Goal: Information Seeking & Learning: Learn about a topic

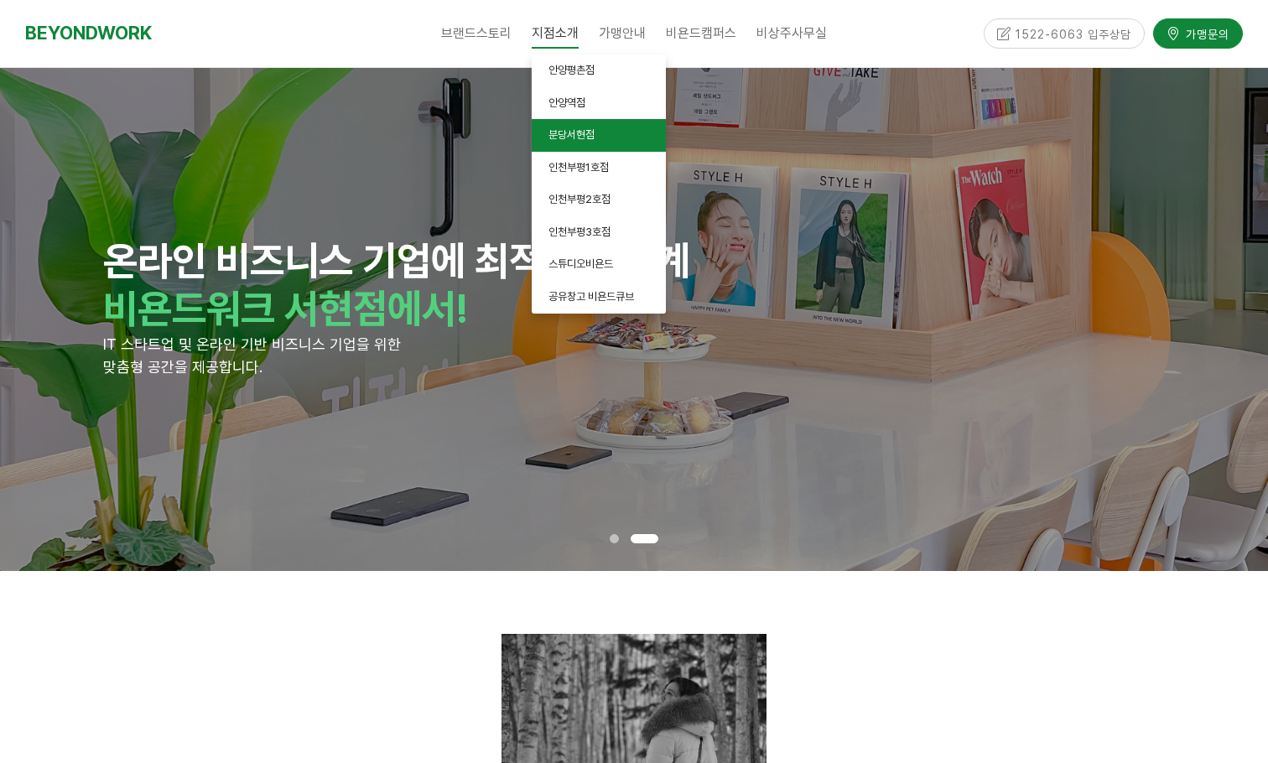
click at [584, 133] on span "분당서현점" at bounding box center [571, 134] width 46 height 13
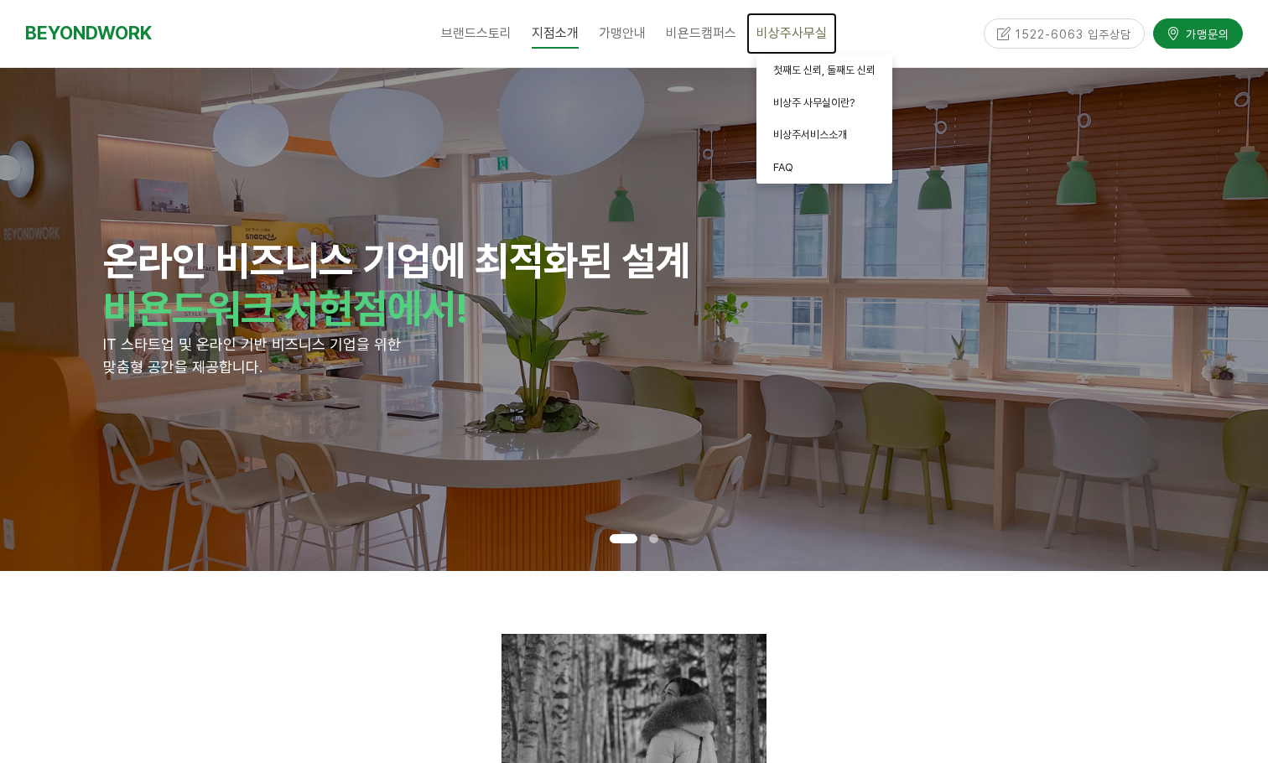
click at [792, 34] on span "비상주사무실" at bounding box center [791, 33] width 70 height 16
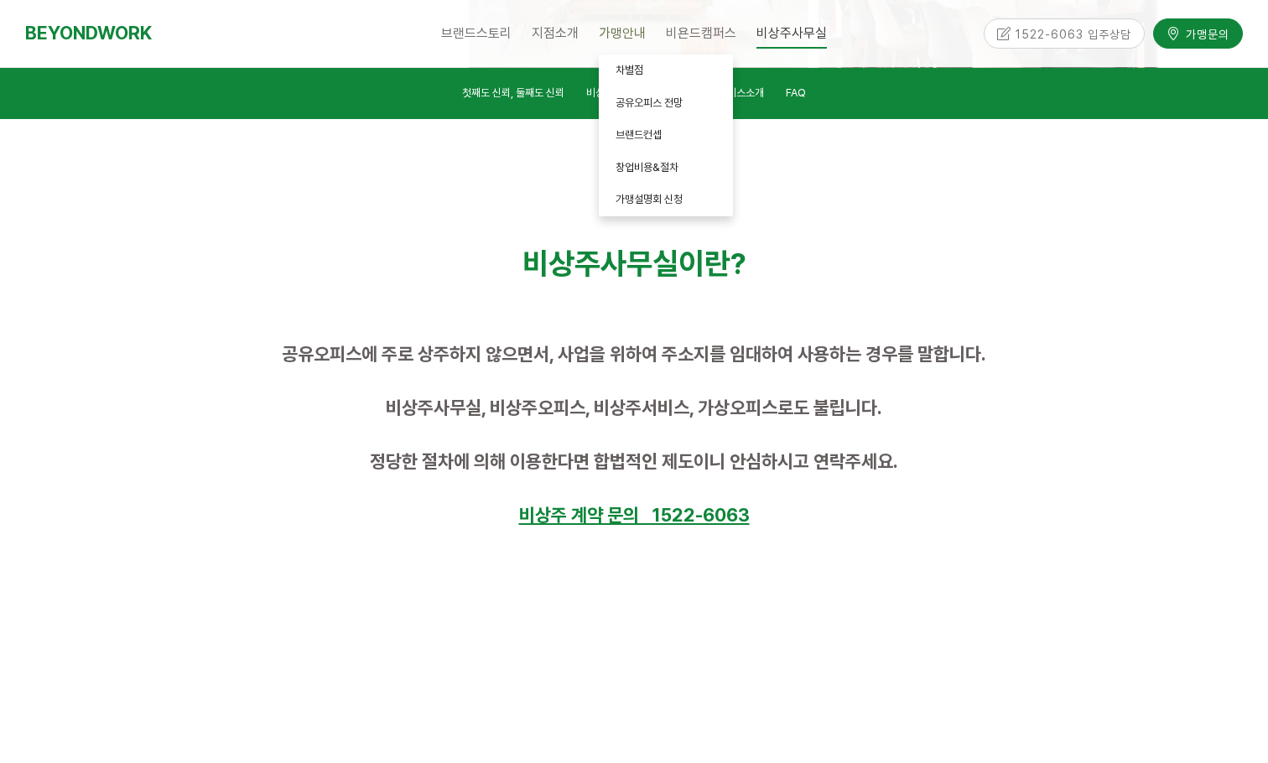
scroll to position [671, 0]
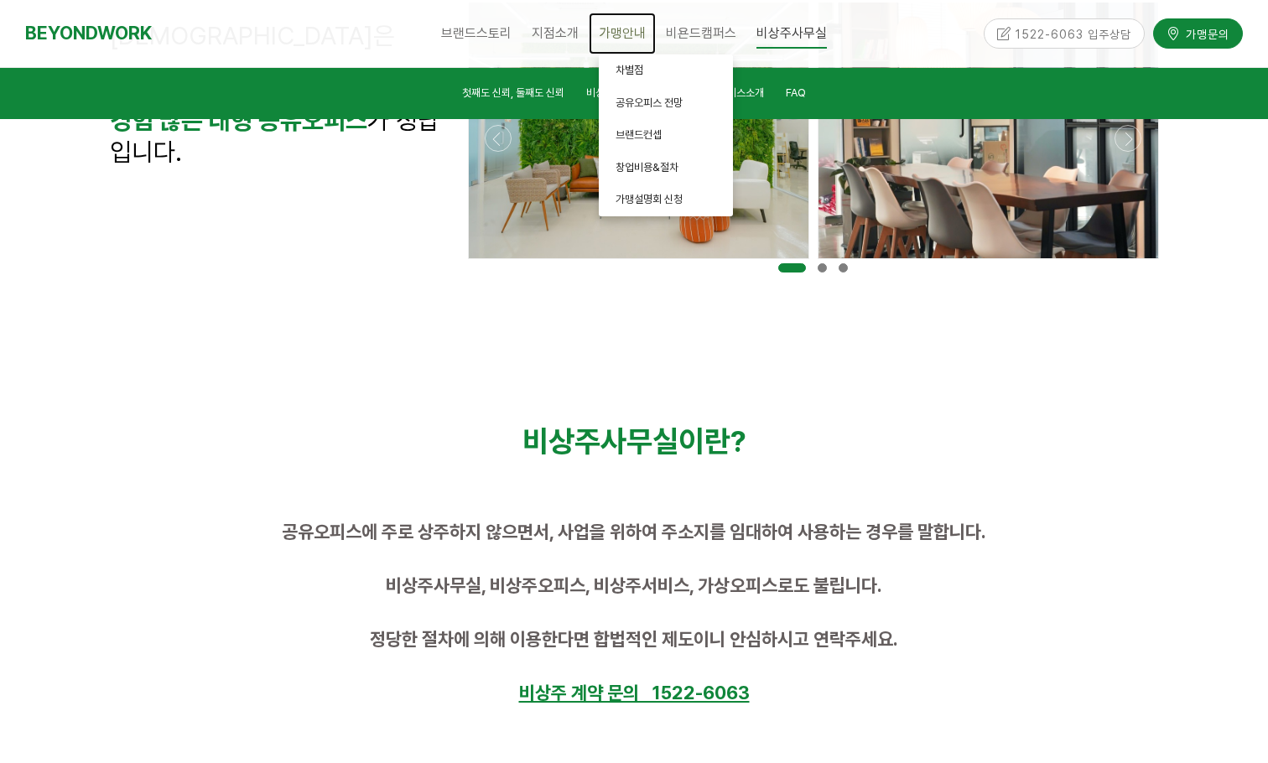
click at [624, 29] on span "가맹안내" at bounding box center [622, 33] width 47 height 16
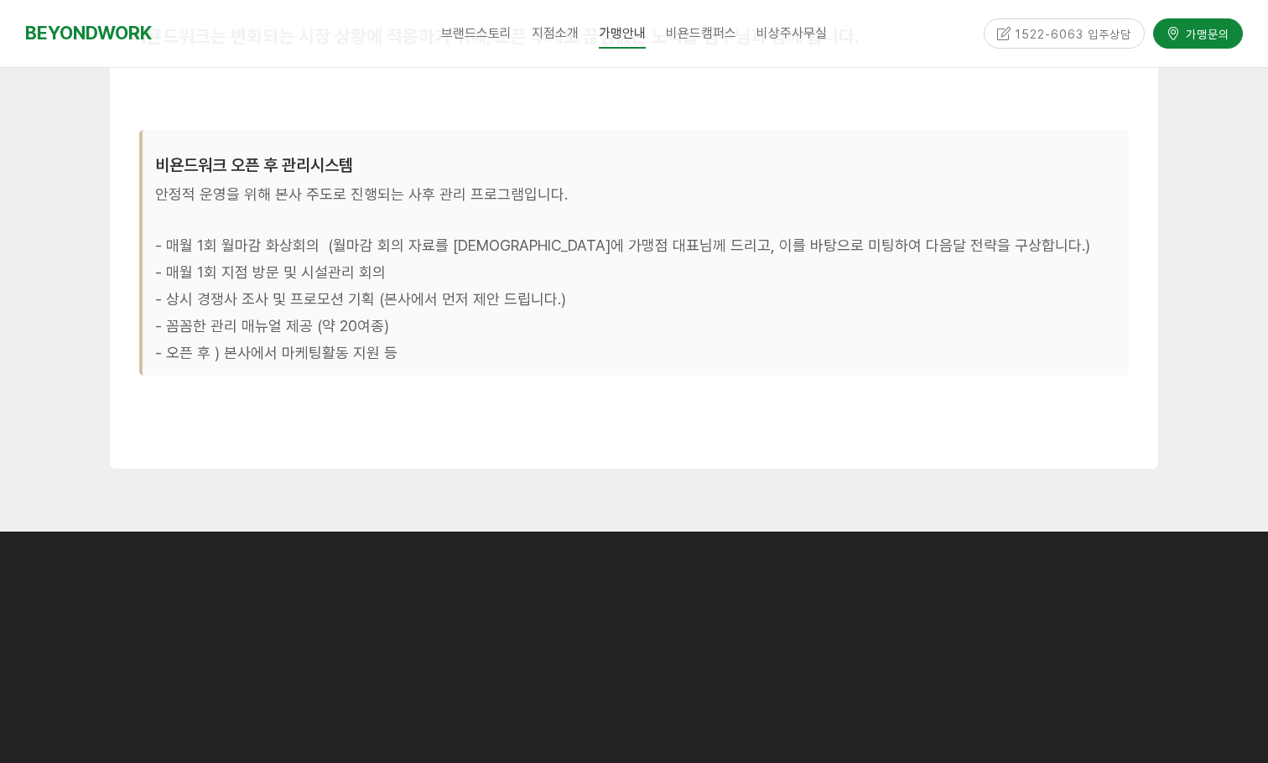
scroll to position [5367, 0]
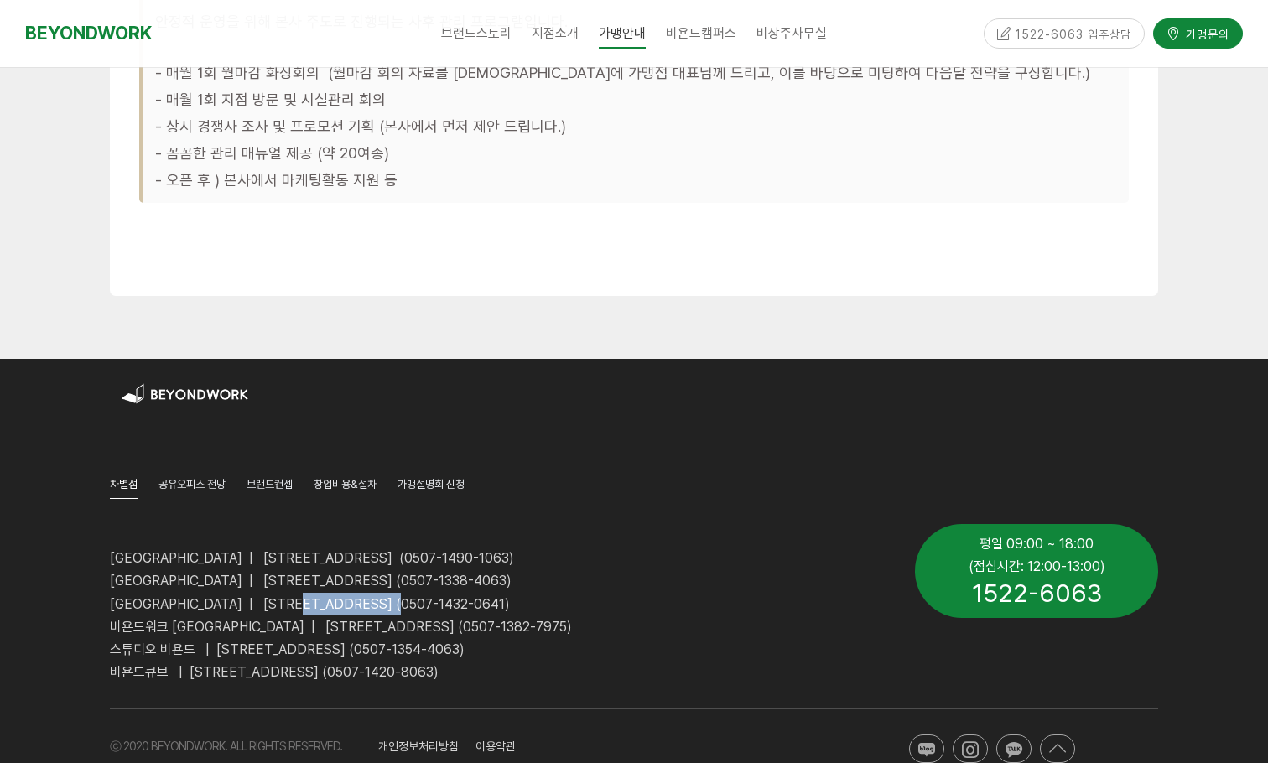
drag, startPoint x: 470, startPoint y: 578, endPoint x: 357, endPoint y: 578, distance: 113.2
click at [357, 596] on span "[GEOGRAPHIC_DATA] | [STREET_ADDRESS] (0507-1432-0641)" at bounding box center [310, 604] width 400 height 16
click at [441, 596] on span "[GEOGRAPHIC_DATA] | [STREET_ADDRESS] (0507-1432-0641)" at bounding box center [310, 604] width 400 height 16
click at [471, 596] on span "[GEOGRAPHIC_DATA] | [STREET_ADDRESS] (0507-1432-0641)" at bounding box center [310, 604] width 400 height 16
drag, startPoint x: 228, startPoint y: 577, endPoint x: 107, endPoint y: 581, distance: 120.8
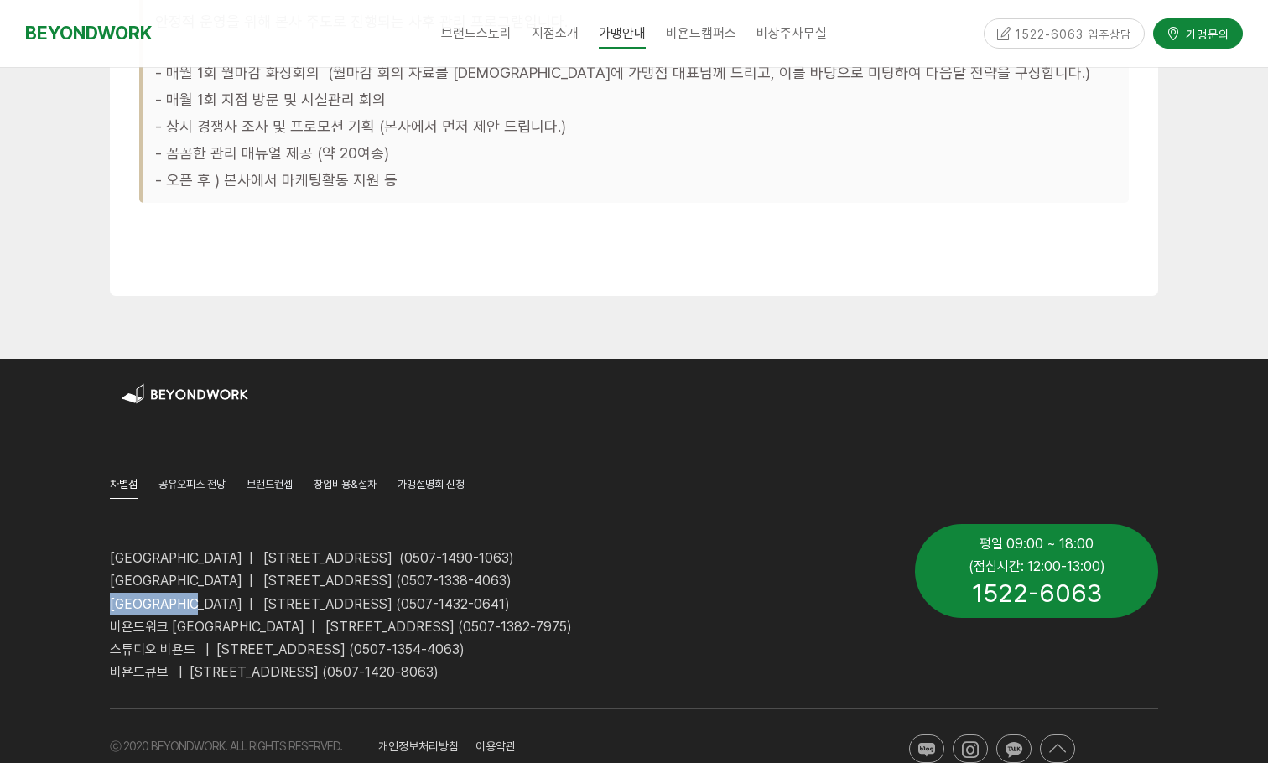
click at [107, 581] on div "비욘드워크 안양역점 | 경기도 안양시 만안구 324번길 14, 2층, 3층, 4층 (0507-1490-1063) 비욘드워크 안양평촌점 | 경기…" at bounding box center [499, 604] width 805 height 184
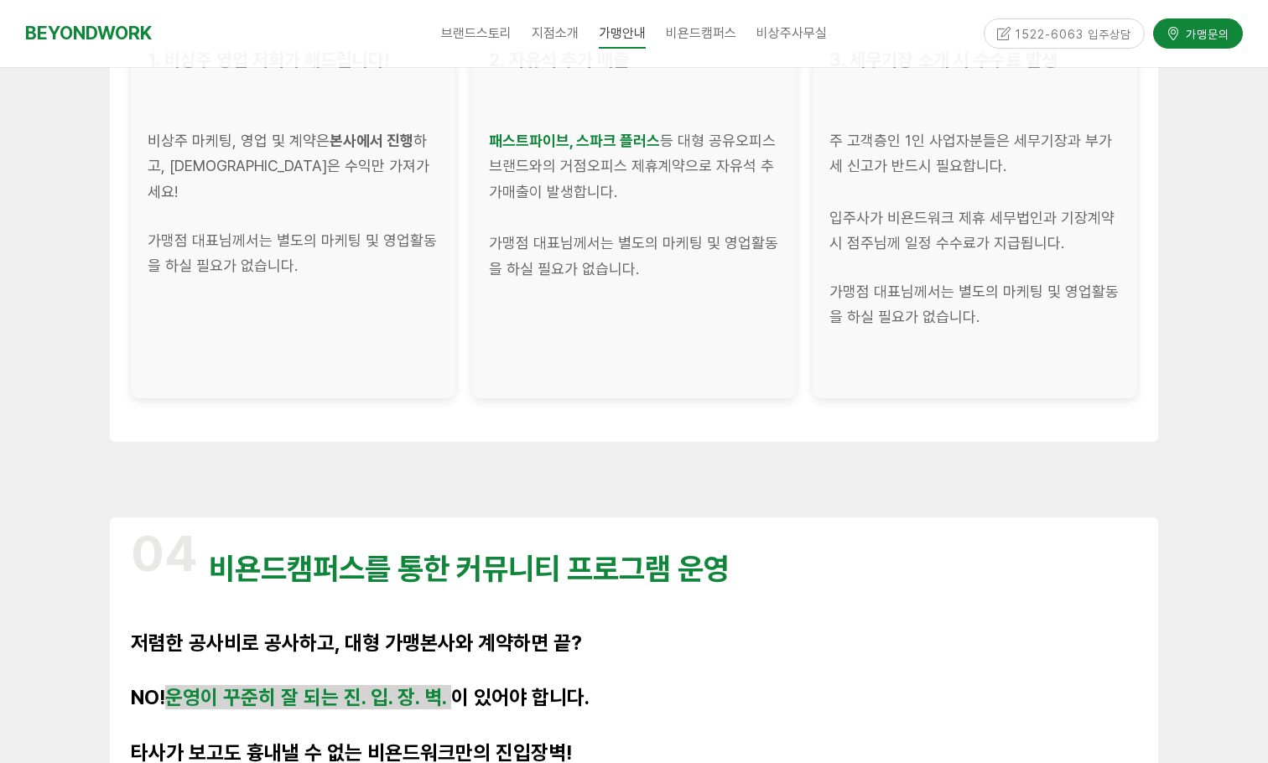
scroll to position [2767, 0]
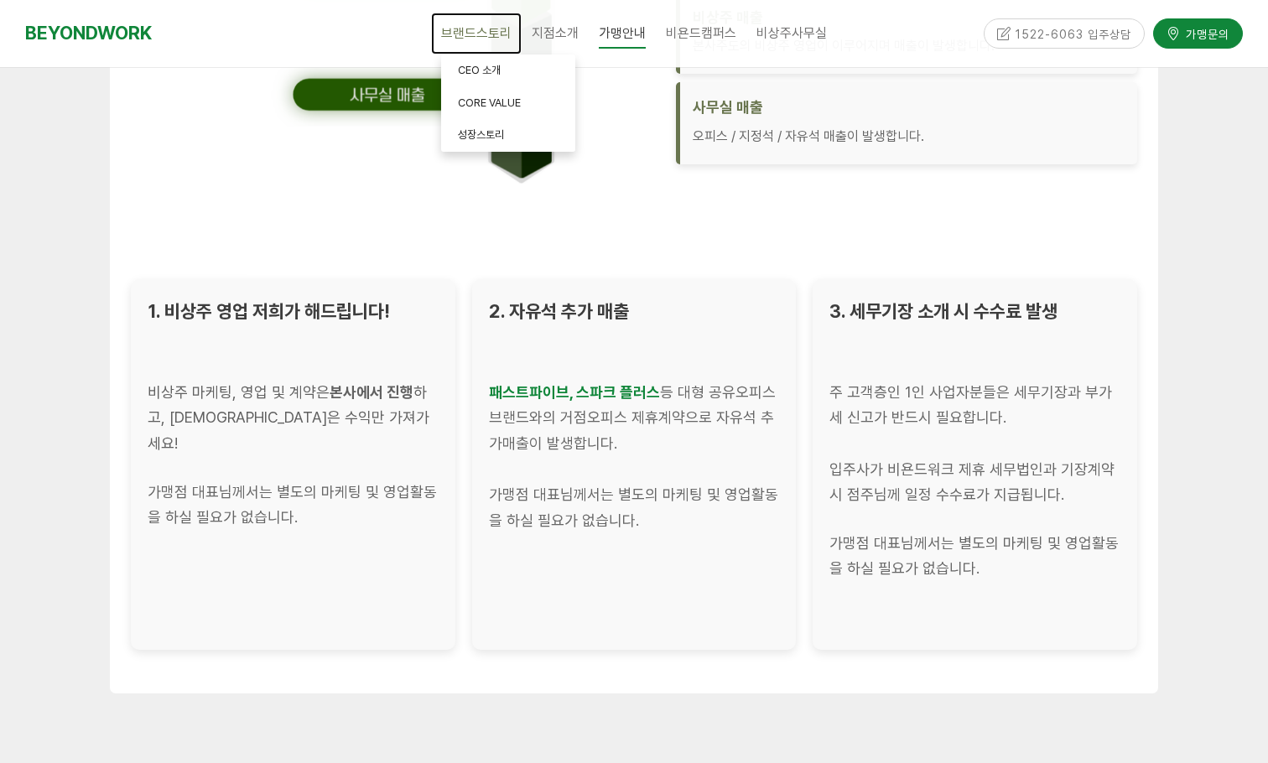
click at [472, 28] on span "브랜드스토리" at bounding box center [476, 33] width 70 height 16
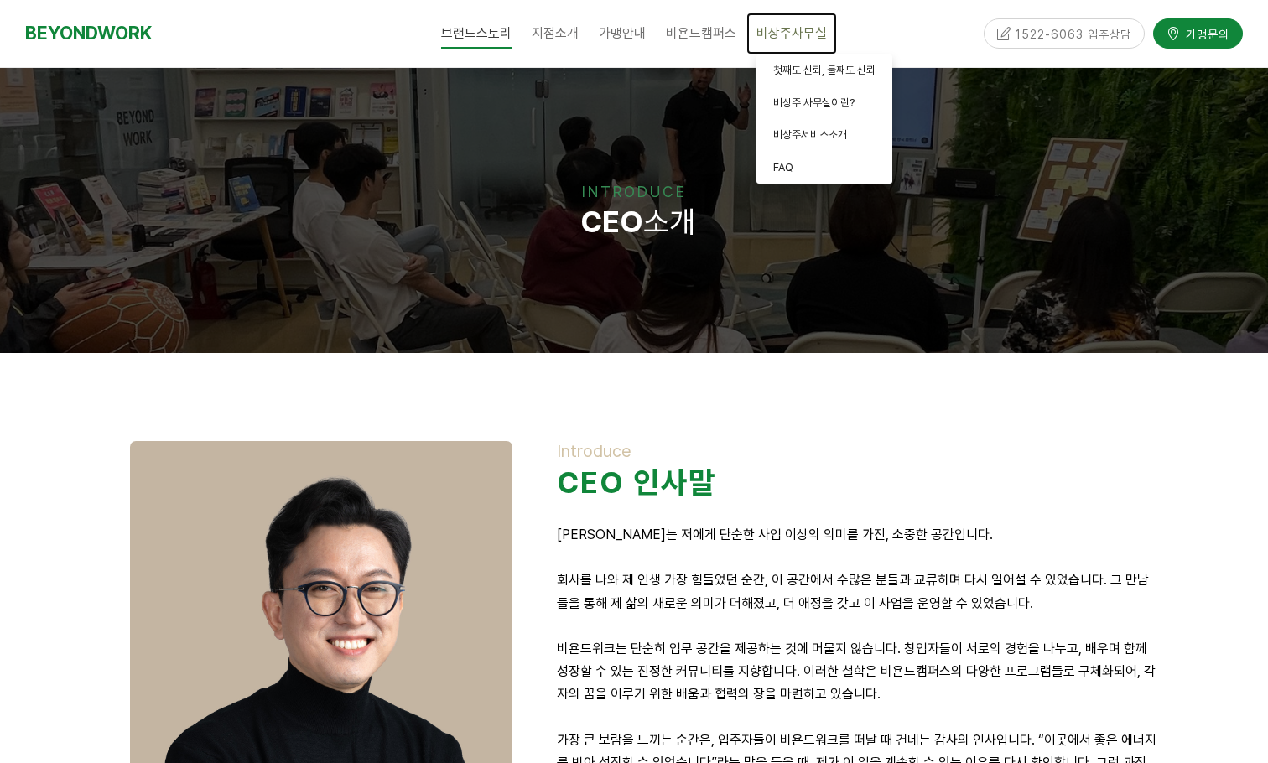
click at [779, 35] on span "비상주사무실" at bounding box center [791, 33] width 70 height 16
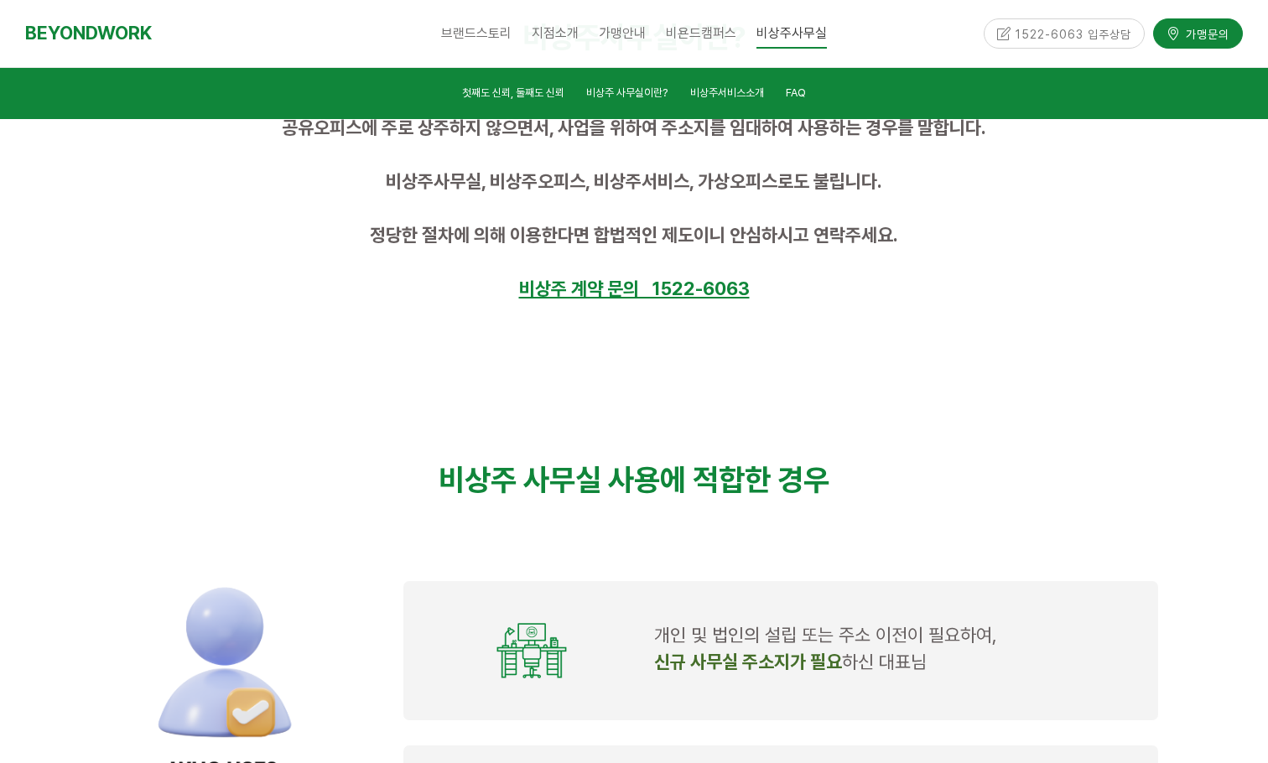
scroll to position [839, 0]
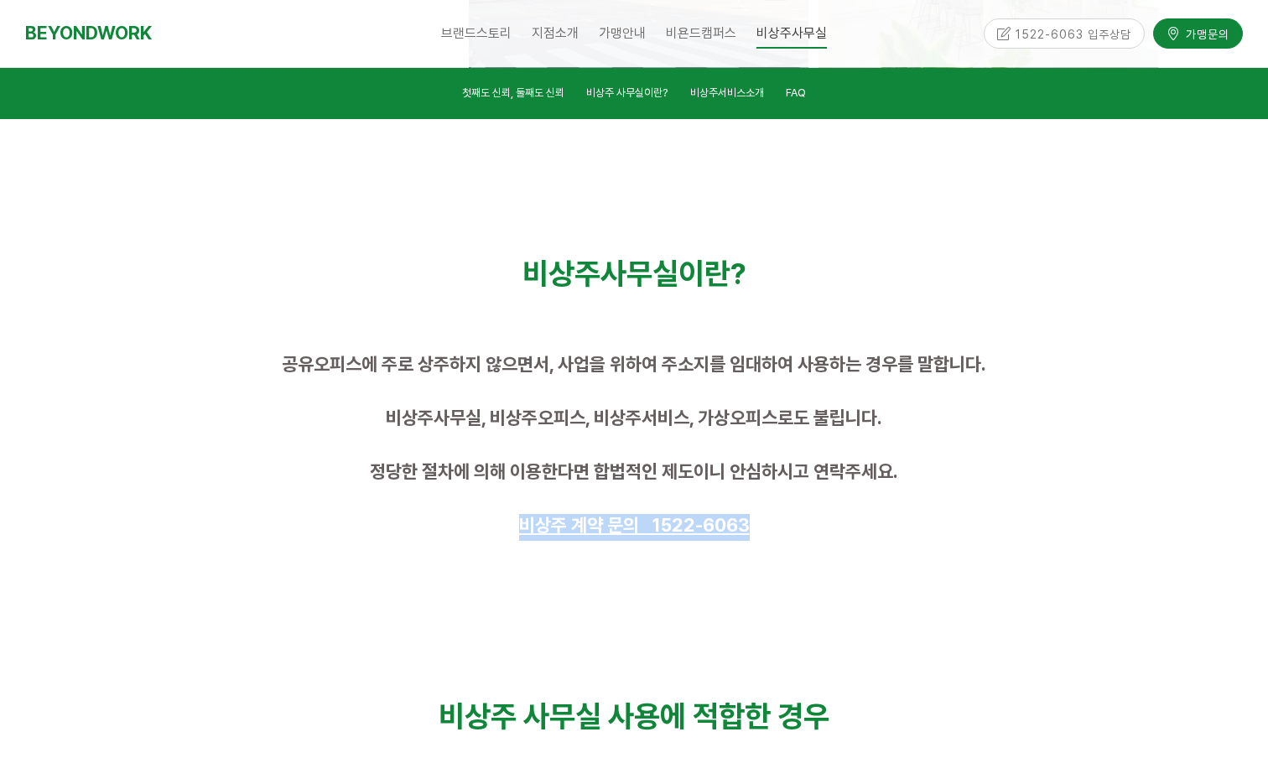
drag, startPoint x: 829, startPoint y: 531, endPoint x: 418, endPoint y: 529, distance: 410.1
click at [418, 529] on p "비상주 계약 문의 1522-6063" at bounding box center [634, 527] width 1048 height 27
click at [860, 550] on div "공유오피스에 주로 상주하지 않으면서, 사업을 위하여 주소지를 임대하여 사용하는 경우를 말합니다. 비상주사무실, 비상주오피스, 비상주서비스, 가…" at bounding box center [633, 446] width 1073 height 213
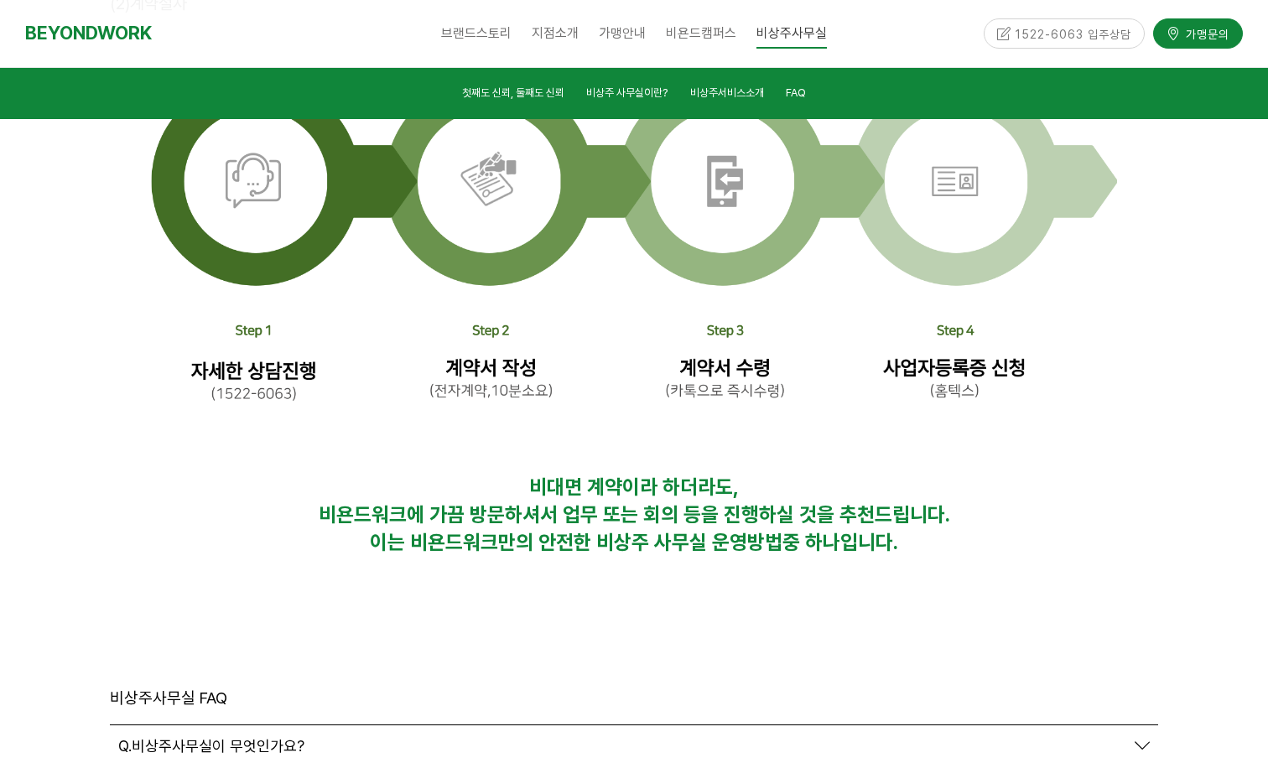
scroll to position [5451, 0]
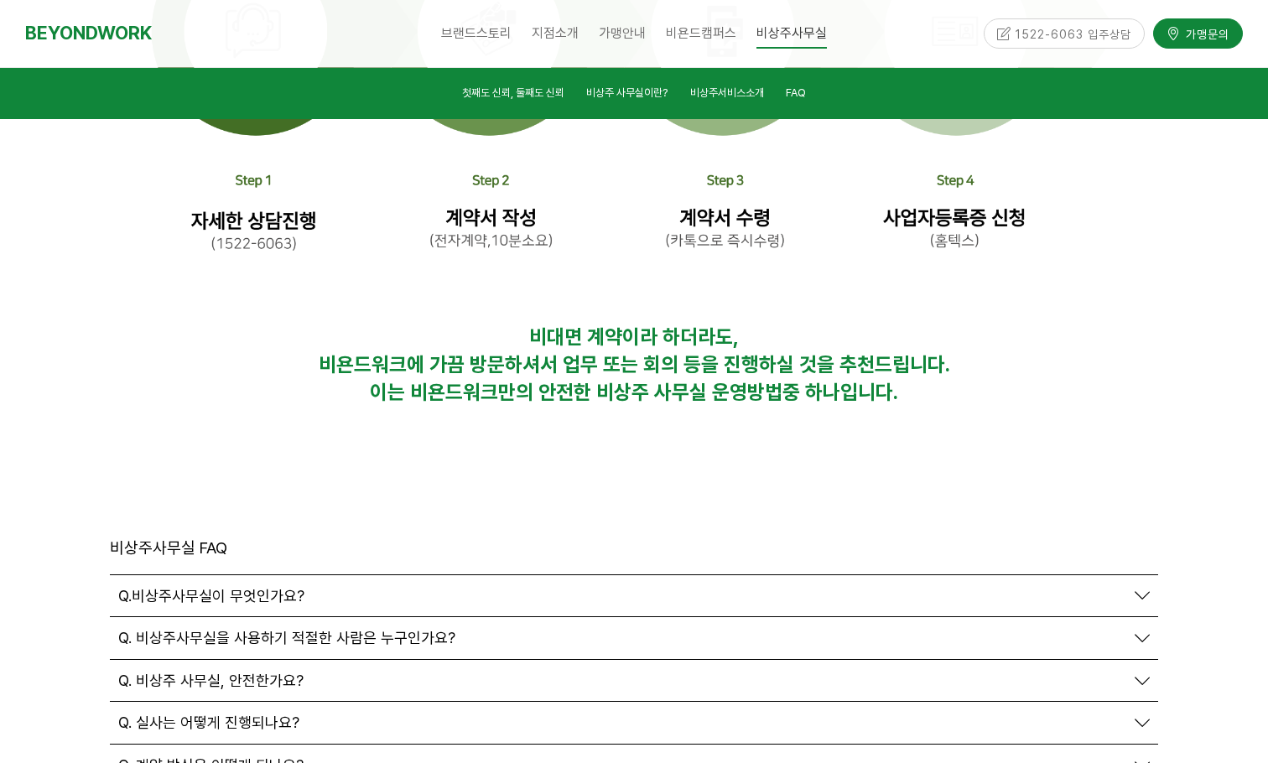
click at [254, 587] on span "Q.비상주사무실이 무엇인가요?" at bounding box center [211, 596] width 186 height 18
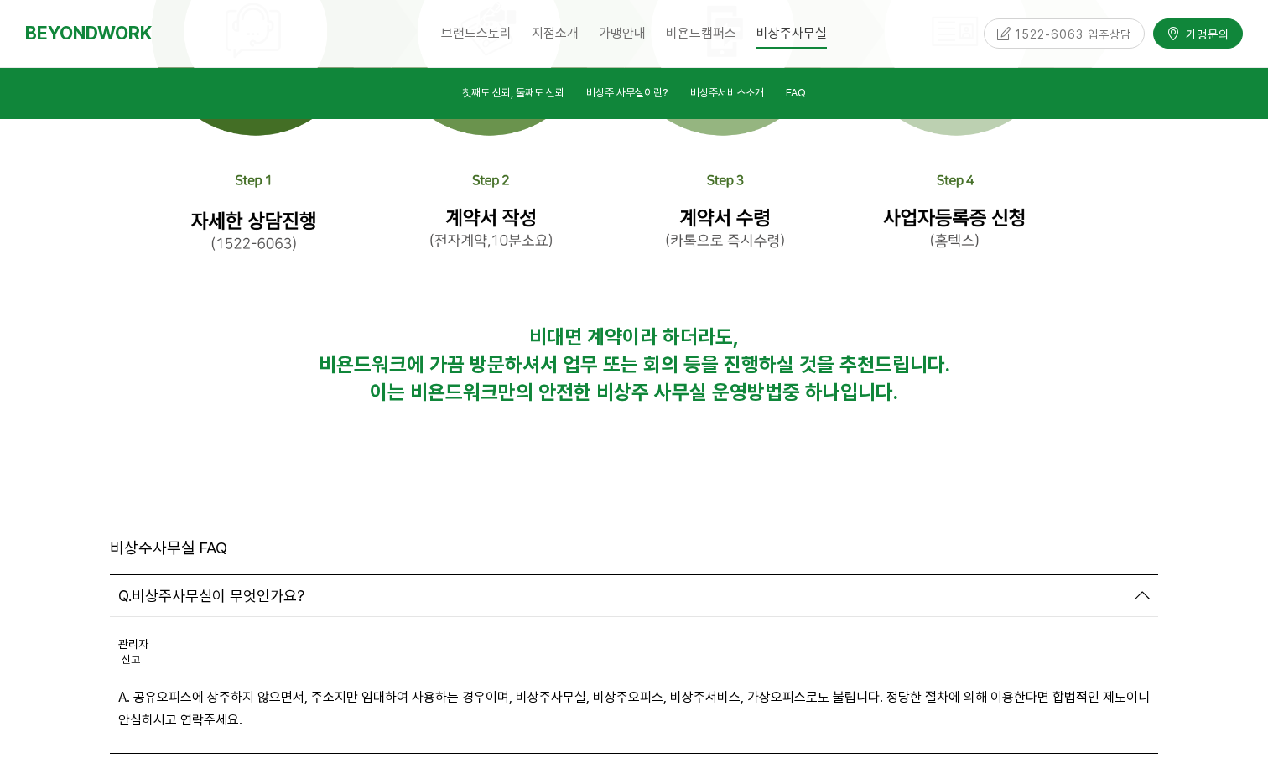
click at [290, 762] on span "Q. 비상주사무실을 사용하기 적절한 사람은 누구인가요?" at bounding box center [286, 775] width 337 height 18
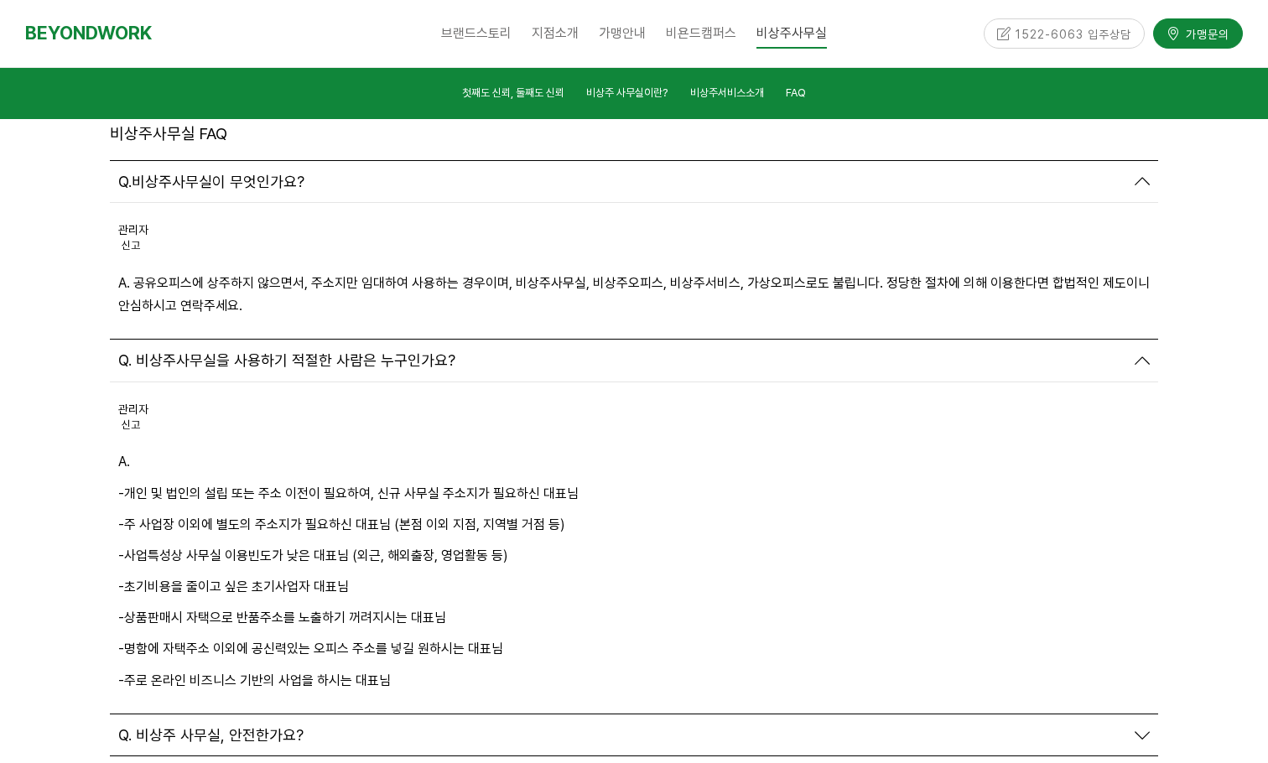
scroll to position [5954, 0]
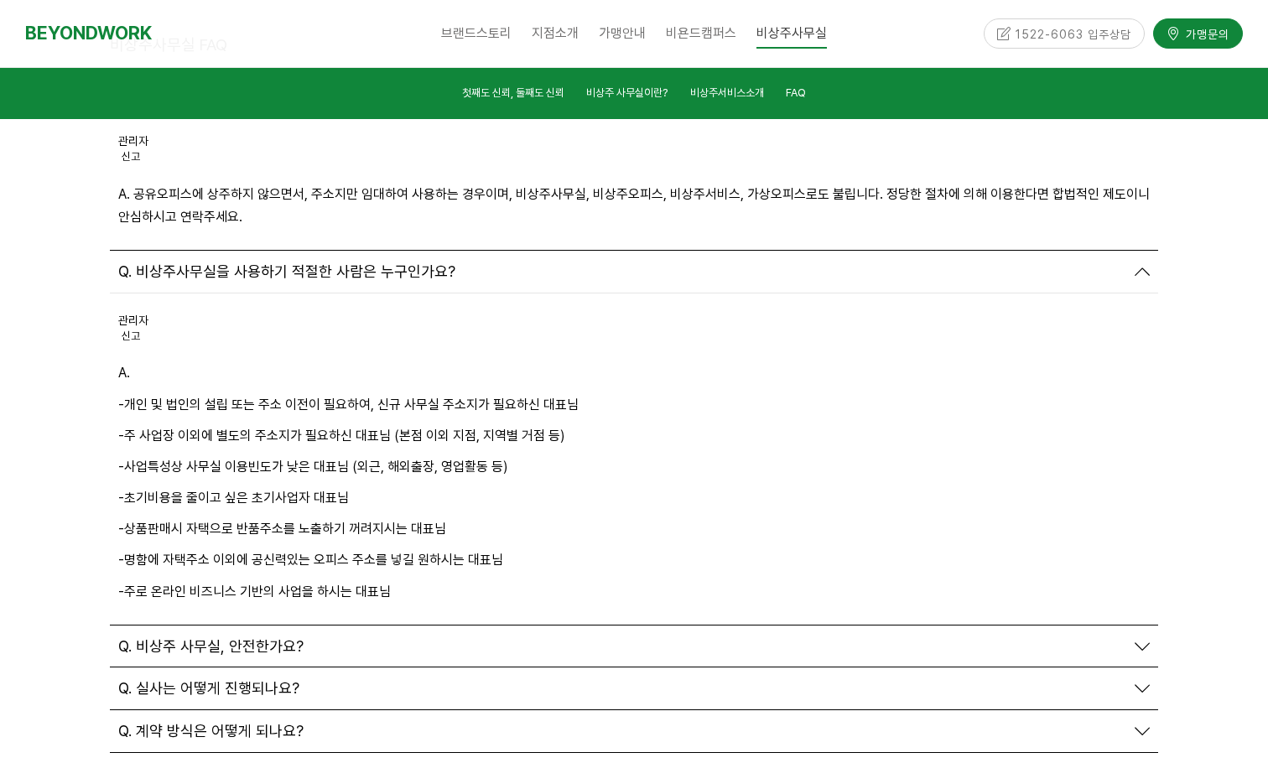
click at [242, 637] on span "Q. 비상주 사무실, 안전한가요?" at bounding box center [210, 646] width 185 height 18
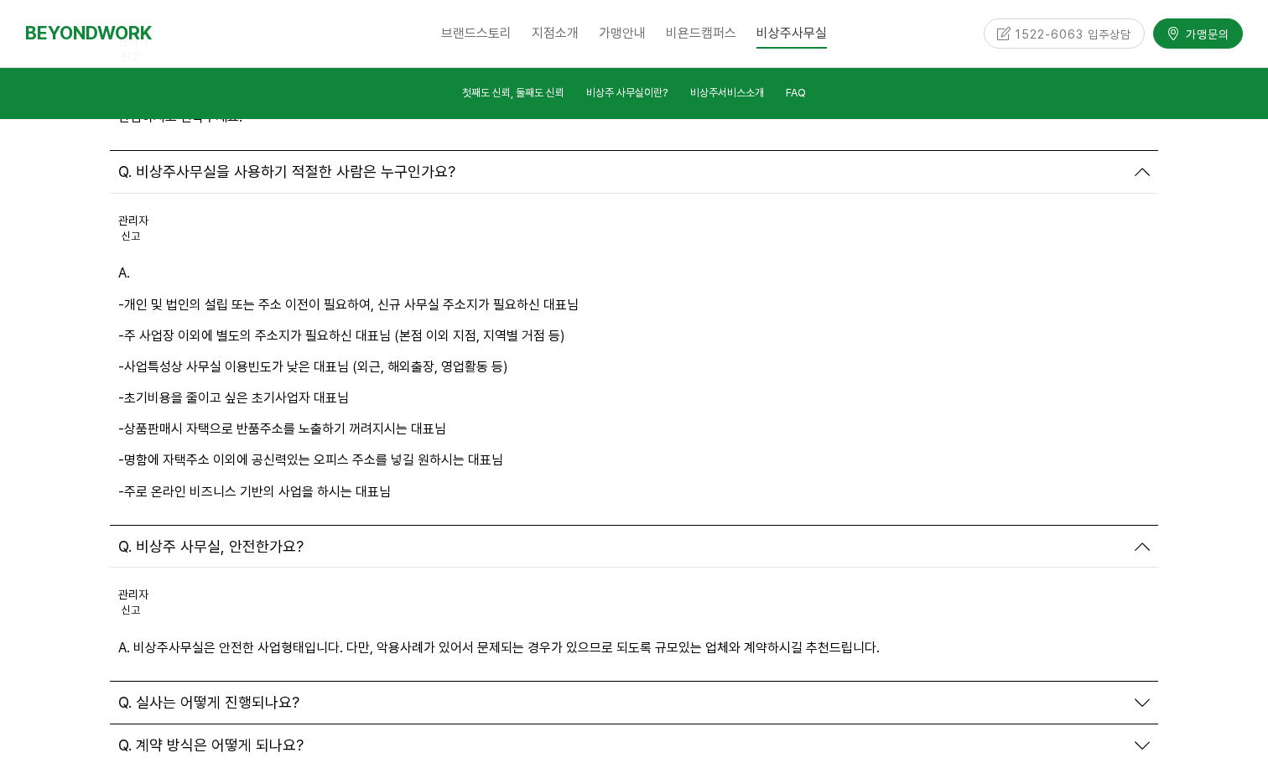
scroll to position [6205, 0]
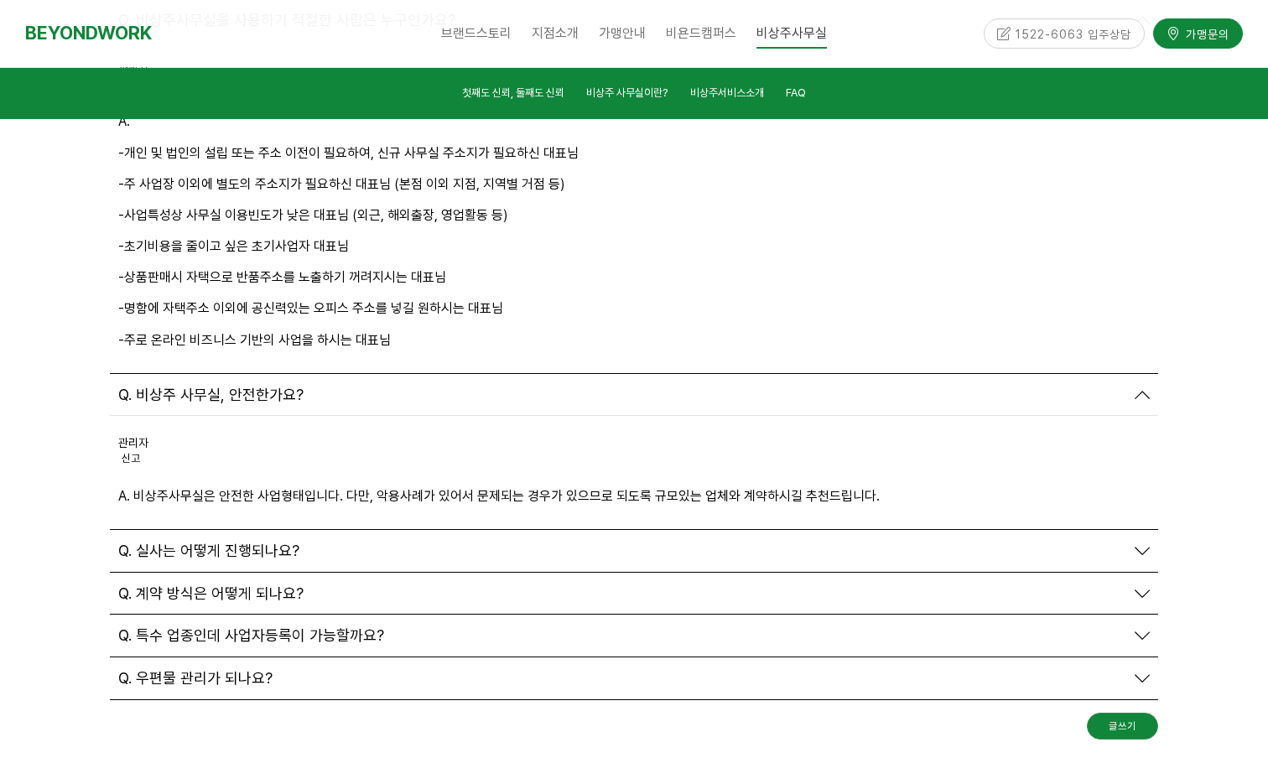
click at [259, 542] on span "Q. 실사는 어떻게 진행되나요?" at bounding box center [208, 551] width 181 height 18
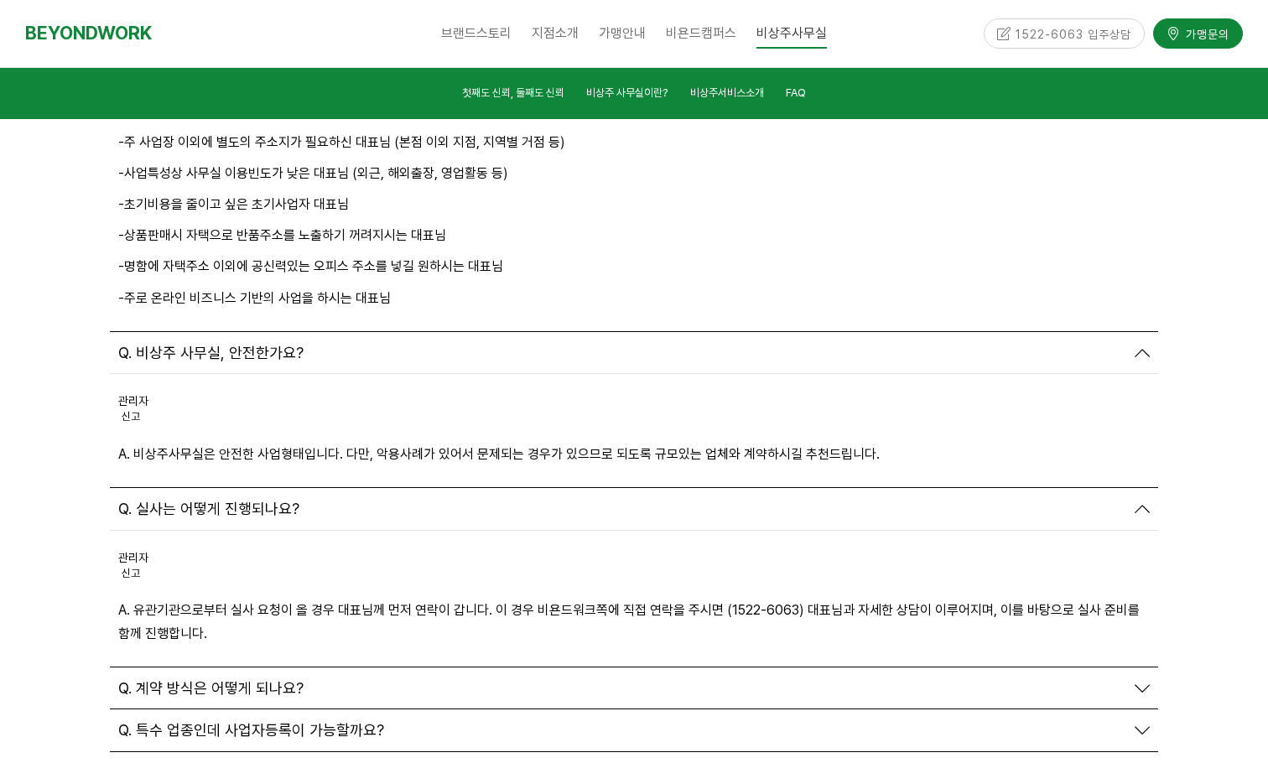
scroll to position [6289, 0]
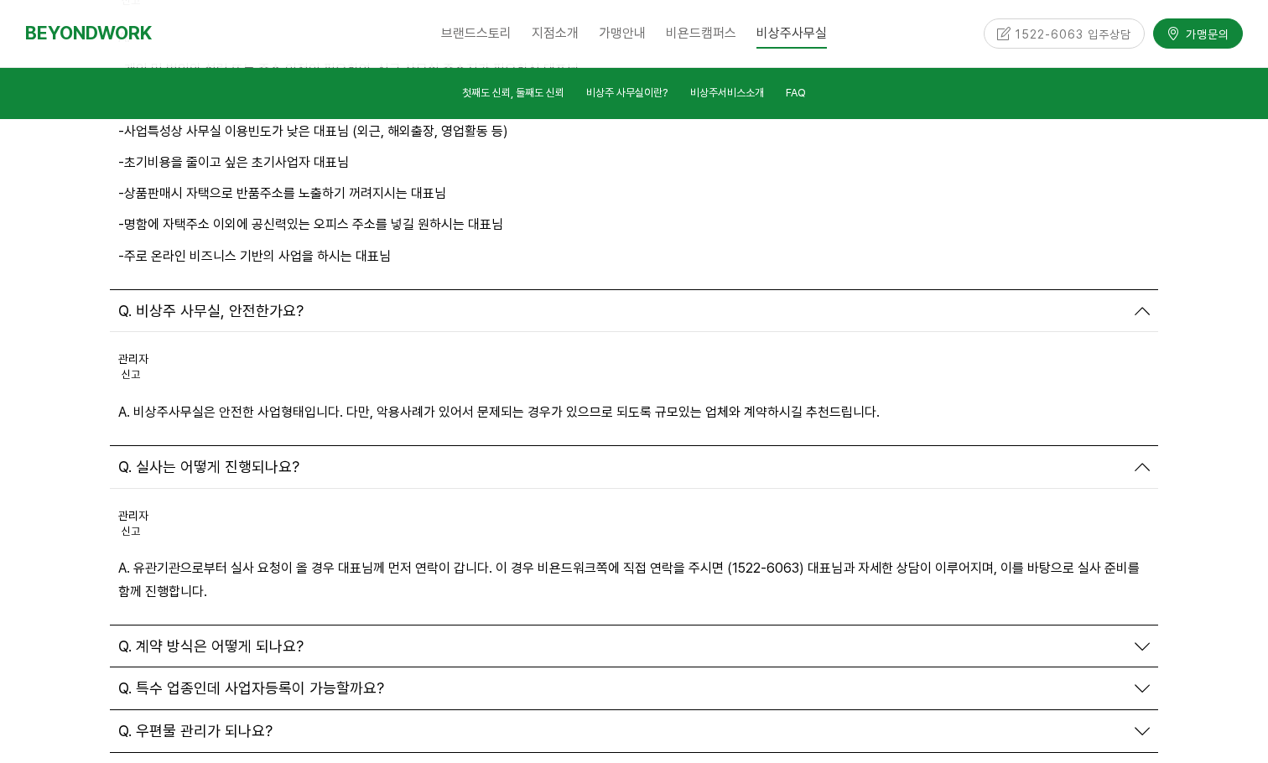
click at [258, 637] on span "Q. 계약 방식은 어떻게 되나요?" at bounding box center [210, 646] width 185 height 18
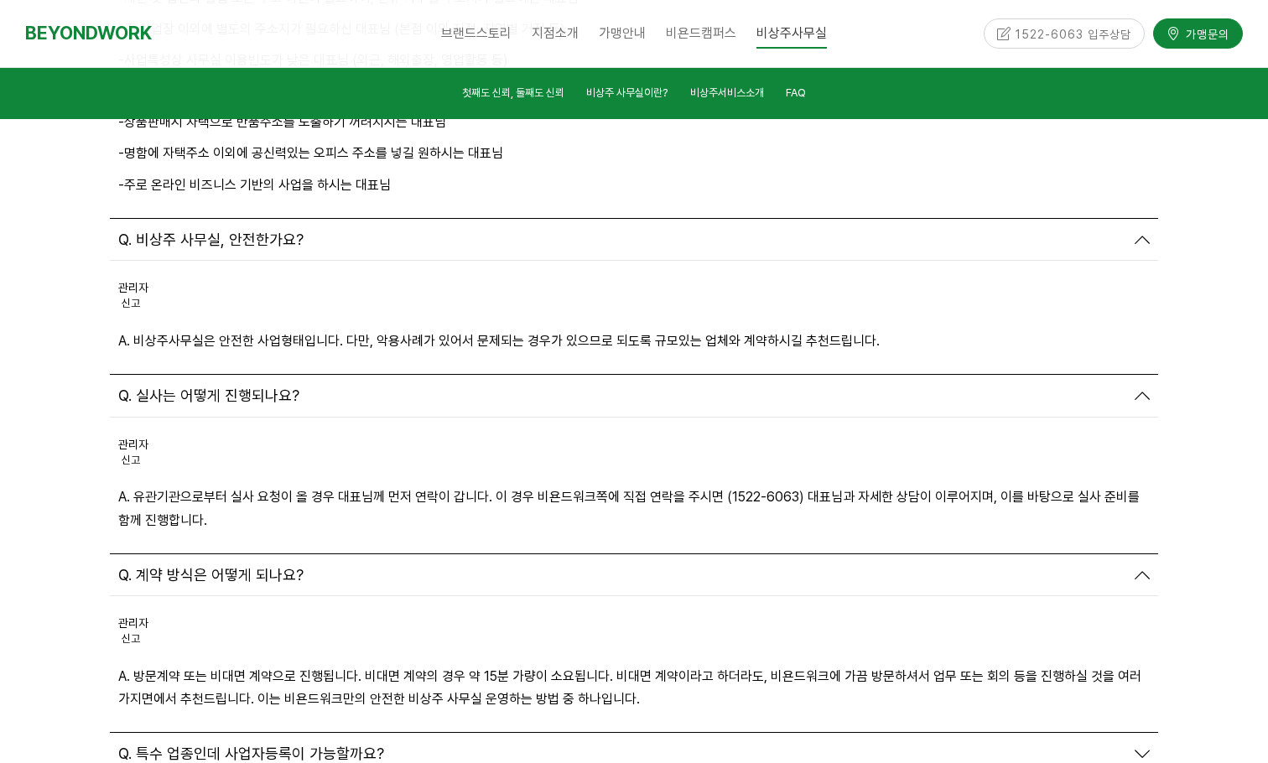
scroll to position [6457, 0]
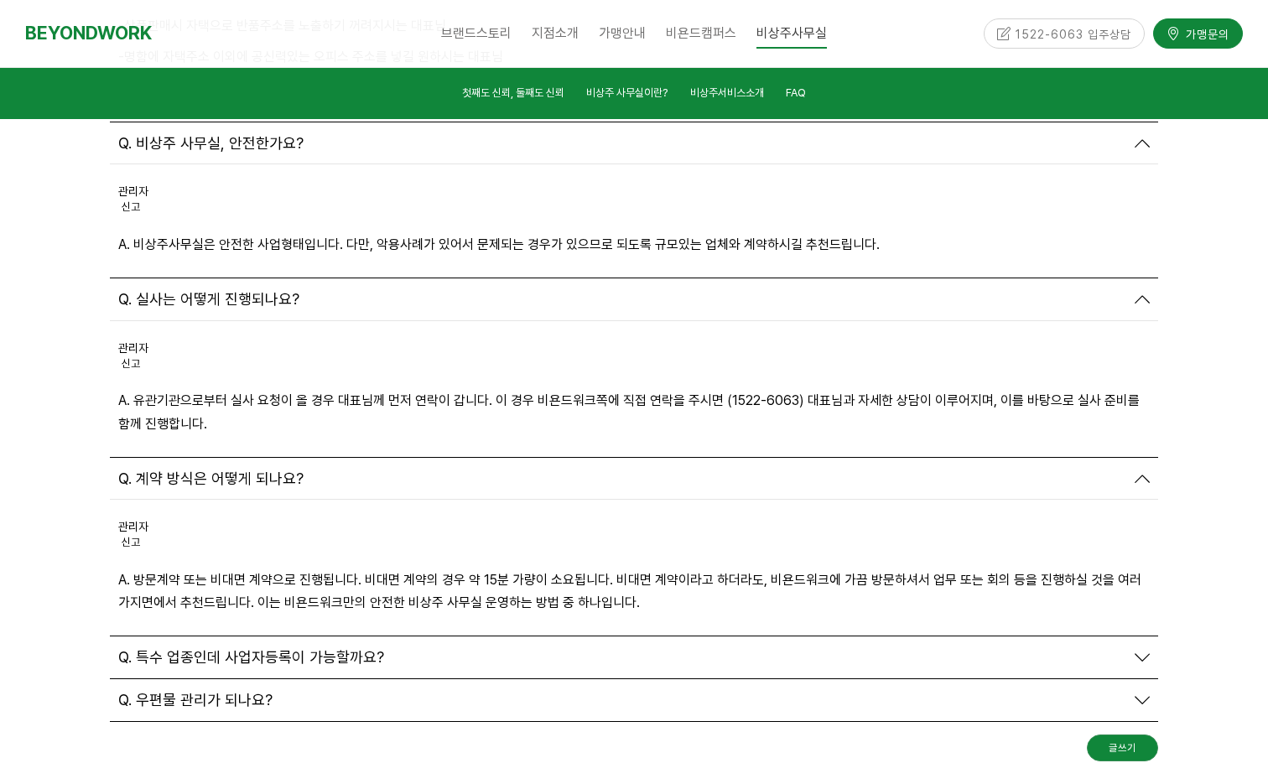
click at [265, 648] on span "Q. 특수 업종인데 사업자등록이 가능할까요?" at bounding box center [251, 657] width 266 height 18
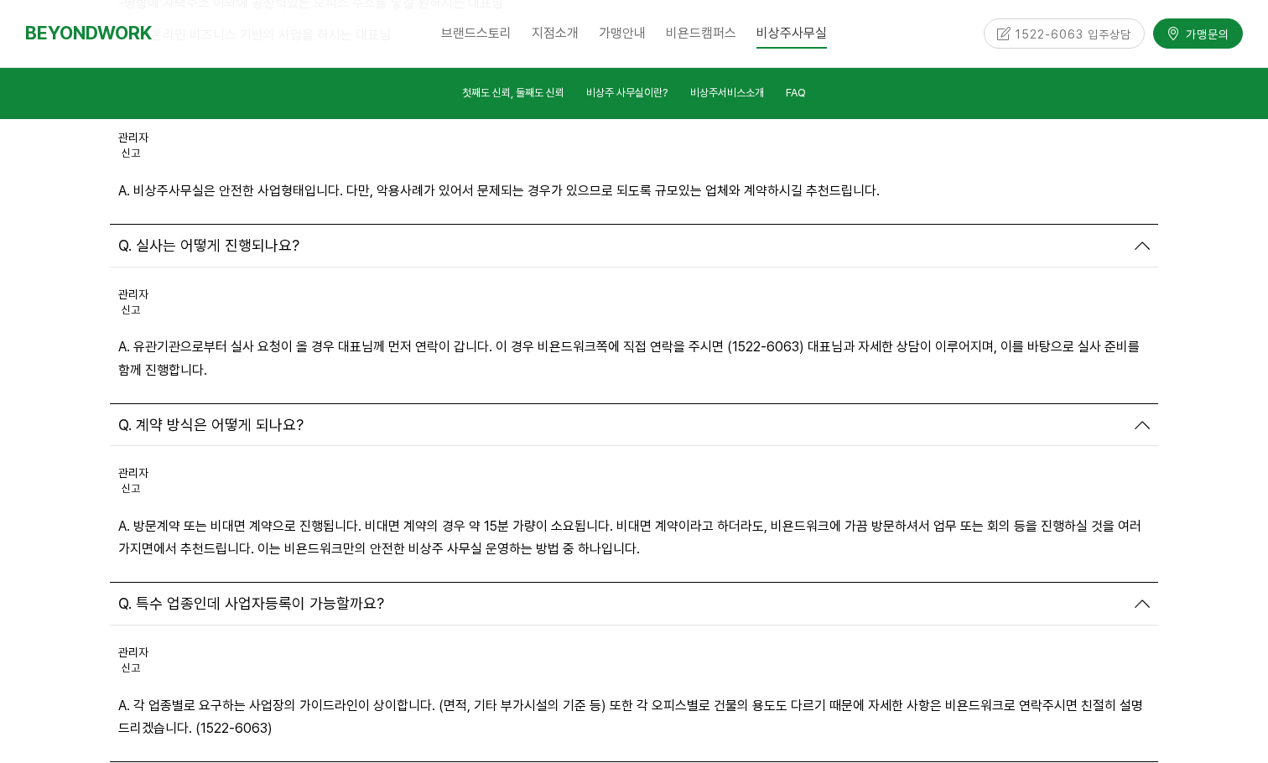
scroll to position [6541, 0]
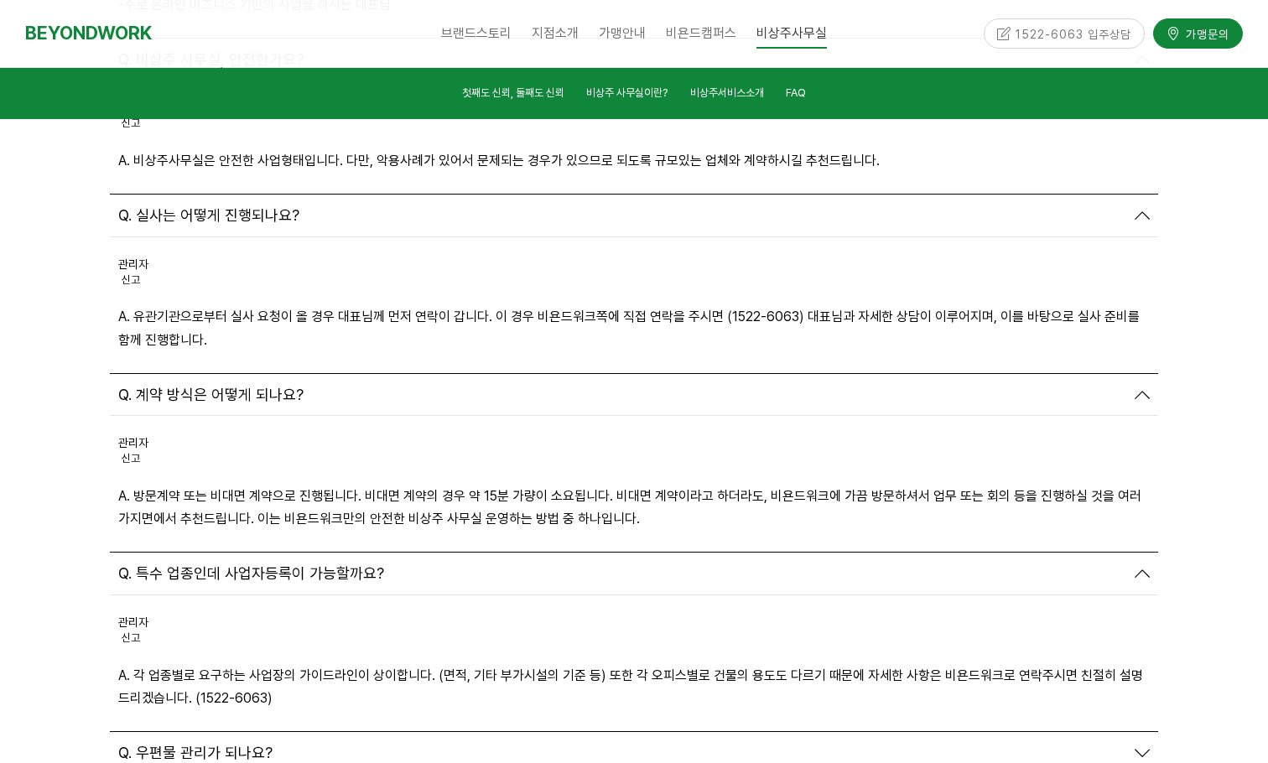
click at [236, 744] on span "Q. 우편물 관리가 되나요?" at bounding box center [195, 753] width 154 height 18
click at [922, 32] on div "브랜드스토리 CEO 소개 CORE VALUE 성장스토리 지점소개 안양평촌점 안양역점 분당서현점 인천부평1호점 인천부평2호점 인천부평3호점 스튜…" at bounding box center [634, 33] width 668 height 67
